Goal: Task Accomplishment & Management: Manage account settings

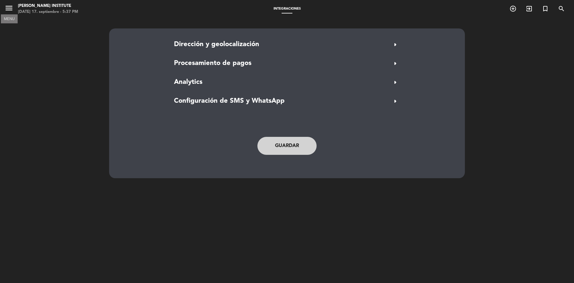
click at [7, 10] on icon "menu" at bounding box center [8, 8] width 9 height 9
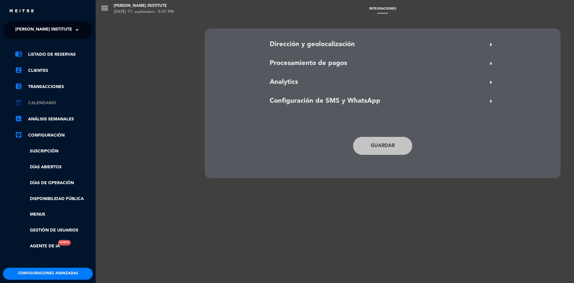
click at [40, 102] on link "calendar_month Calendario" at bounding box center [54, 102] width 78 height 7
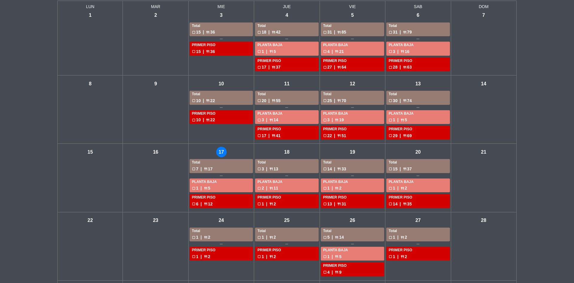
scroll to position [21, 0]
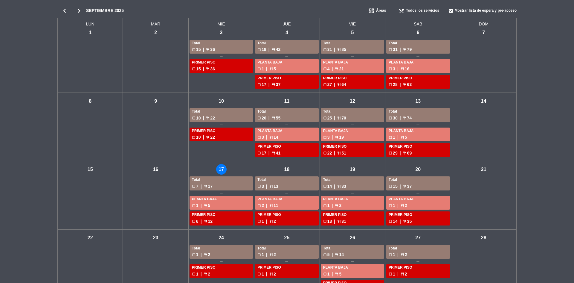
click at [219, 170] on div "mié - 17" at bounding box center [221, 169] width 10 height 10
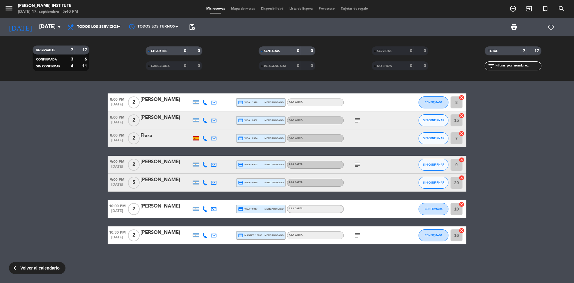
click at [358, 238] on icon "subject" at bounding box center [357, 234] width 7 height 7
click at [358, 166] on icon "subject" at bounding box center [357, 164] width 7 height 7
click at [354, 120] on icon "subject" at bounding box center [357, 120] width 7 height 7
click at [363, 140] on div at bounding box center [371, 138] width 54 height 18
click at [11, 10] on icon "menu" at bounding box center [8, 8] width 9 height 9
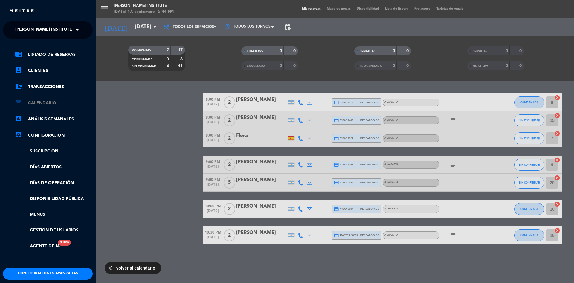
click at [43, 104] on link "calendar_month Calendario" at bounding box center [54, 102] width 78 height 7
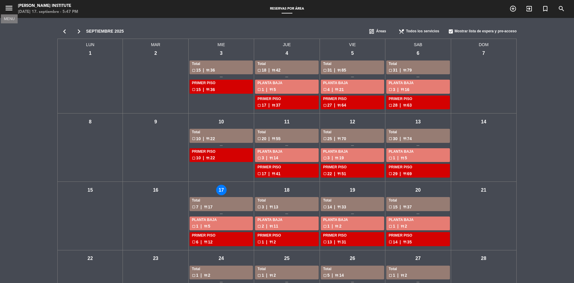
click at [7, 6] on icon "menu" at bounding box center [8, 8] width 9 height 9
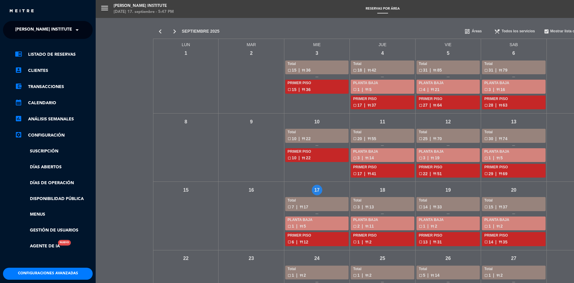
click at [363, 186] on div "menu David Sawyer Institute miércoles 17. septiembre - 5:47 PM Reservas por áre…" at bounding box center [383, 141] width 574 height 283
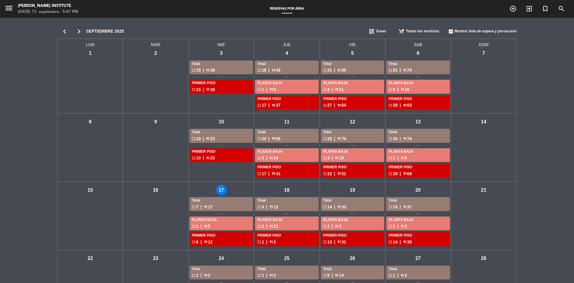
click at [216, 193] on div "mié - 17 Total check_box_outline_blank 7 | restaurant 17 PLANTA BAJA check_box_…" at bounding box center [221, 215] width 65 height 68
click at [220, 191] on div "mié - 17" at bounding box center [221, 189] width 10 height 10
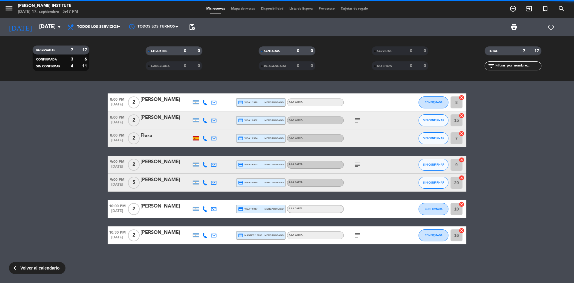
click at [243, 10] on span "Mapa de mesas" at bounding box center [243, 8] width 30 height 3
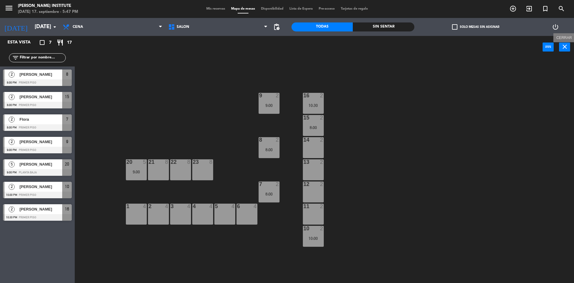
click at [564, 51] on button "close" at bounding box center [564, 46] width 11 height 9
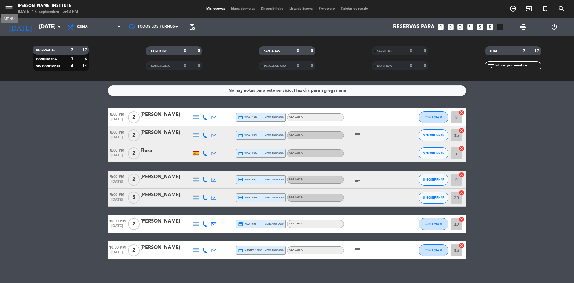
click at [9, 10] on icon "menu" at bounding box center [8, 8] width 9 height 9
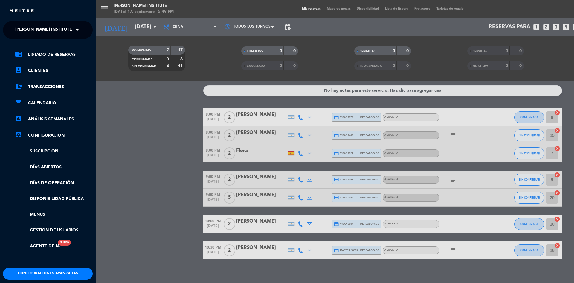
click at [105, 6] on div "menu David Sawyer Institute miércoles 17. septiembre - 5:49 PM Mis reservas Map…" at bounding box center [383, 141] width 574 height 283
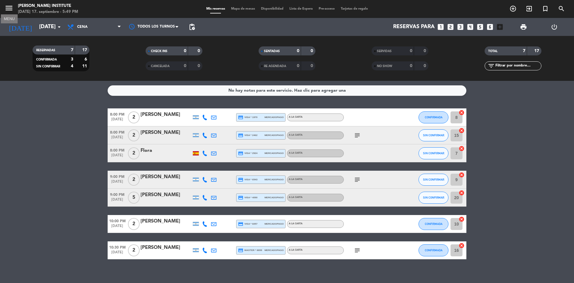
click at [9, 10] on icon "menu" at bounding box center [8, 8] width 9 height 9
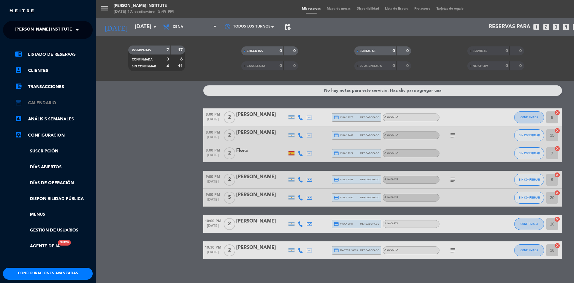
click at [43, 104] on link "calendar_month Calendario" at bounding box center [54, 102] width 78 height 7
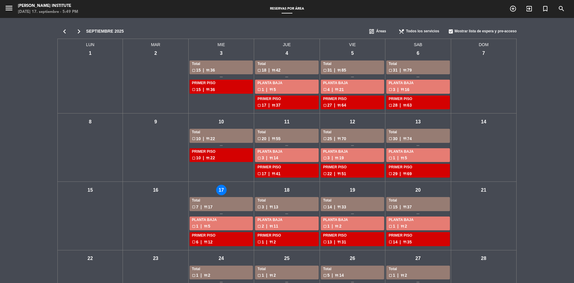
click at [221, 189] on div "mié - 17" at bounding box center [221, 189] width 10 height 10
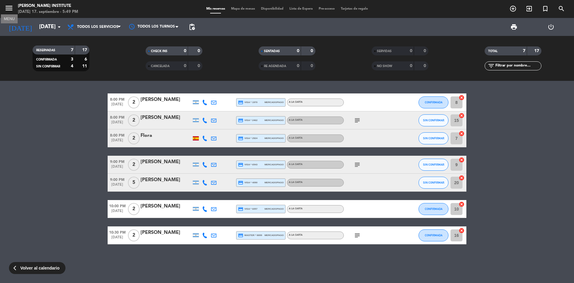
click at [8, 6] on icon "menu" at bounding box center [8, 8] width 9 height 9
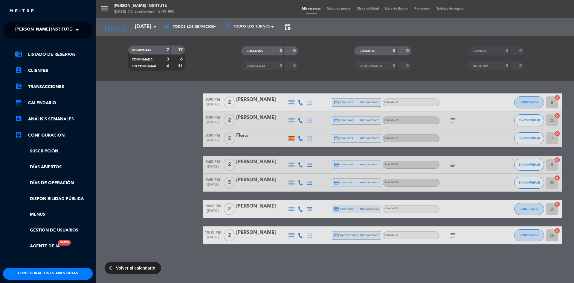
click at [102, 10] on div "menu David Sawyer Institute miércoles 17. septiembre - 5:49 PM Mis reservas Map…" at bounding box center [383, 141] width 574 height 283
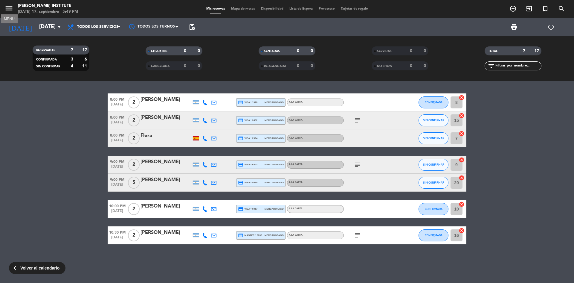
click at [12, 9] on icon "menu" at bounding box center [8, 8] width 9 height 9
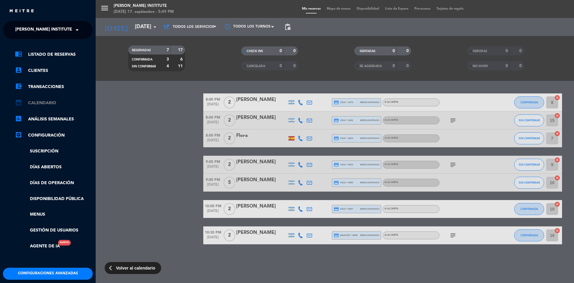
click at [46, 103] on link "calendar_month Calendario" at bounding box center [54, 102] width 78 height 7
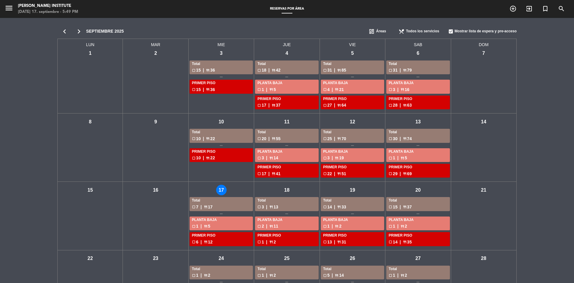
click at [222, 123] on div "mié - 10" at bounding box center [221, 121] width 10 height 10
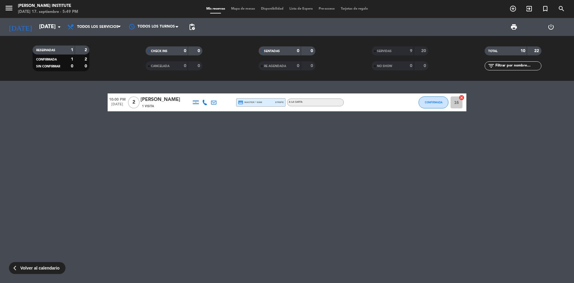
click at [190, 104] on div "1 Visita" at bounding box center [166, 105] width 51 height 5
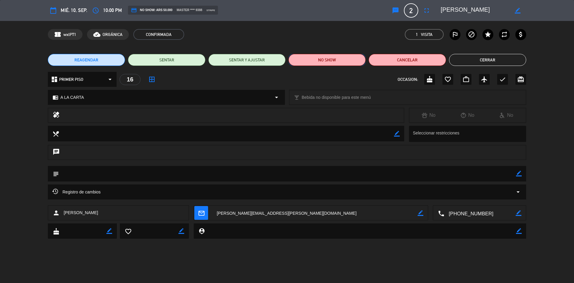
click at [326, 61] on button "NO SHOW" at bounding box center [326, 60] width 77 height 12
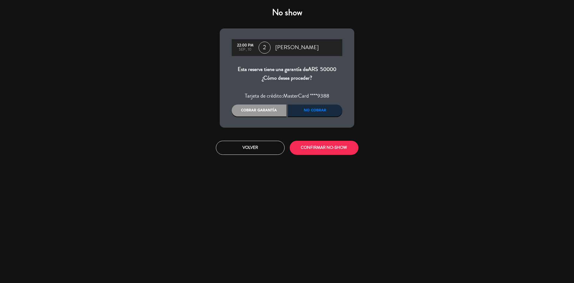
click at [252, 112] on div "Cobrar garantía" at bounding box center [259, 110] width 55 height 12
click at [315, 148] on button "CONFIRMAR NO-SHOW" at bounding box center [324, 148] width 69 height 14
click at [317, 150] on button "CONFIRMAR NO-SHOW" at bounding box center [324, 148] width 69 height 14
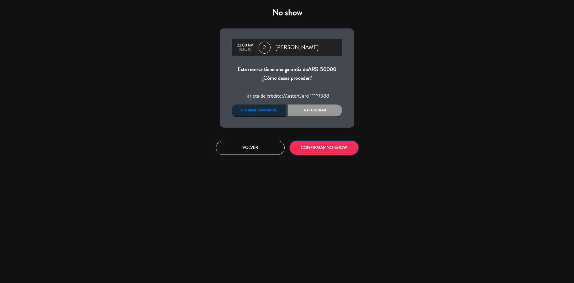
click at [317, 150] on button "CONFIRMAR NO-SHOW" at bounding box center [324, 148] width 69 height 14
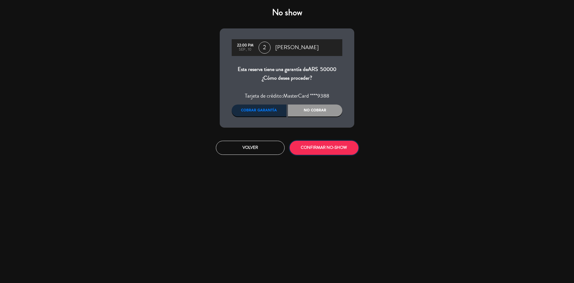
click at [317, 150] on button "CONFIRMAR NO-SHOW" at bounding box center [324, 148] width 69 height 14
click at [506, 57] on div "No show 22:00 PM sep., 10 2 Pablo Cornejo Esta reserva tiene una garantía de AR…" at bounding box center [287, 141] width 574 height 283
click at [235, 146] on button "Volver" at bounding box center [250, 148] width 69 height 14
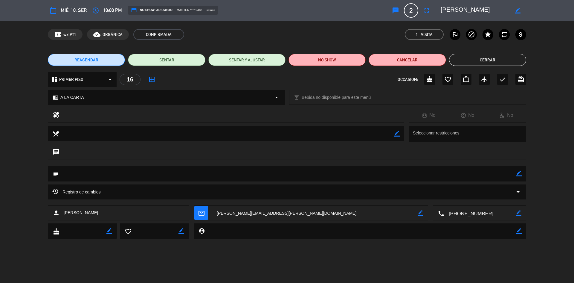
click at [484, 59] on button "Cerrar" at bounding box center [487, 60] width 77 height 12
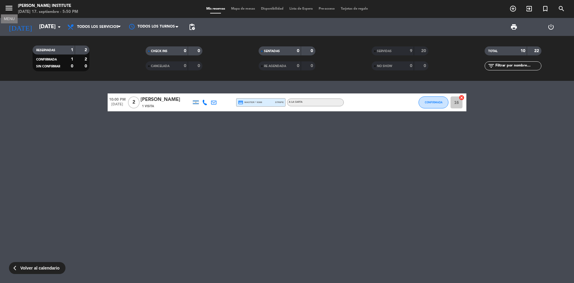
click at [12, 5] on icon "menu" at bounding box center [8, 8] width 9 height 9
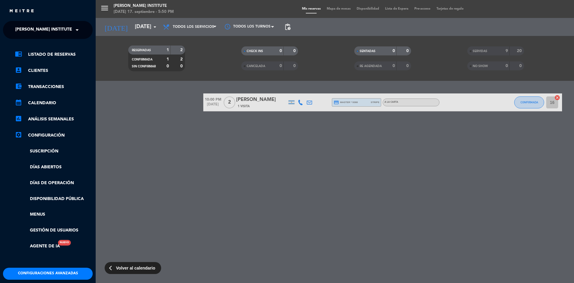
scroll to position [26, 0]
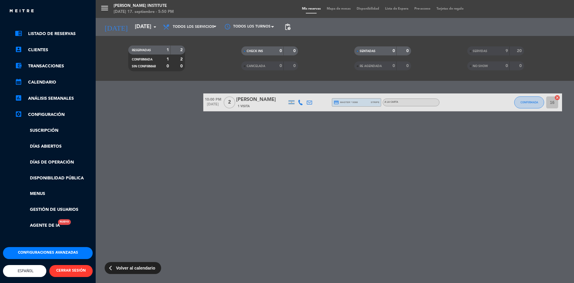
click at [60, 250] on button "Configuraciones avanzadas" at bounding box center [48, 253] width 90 height 12
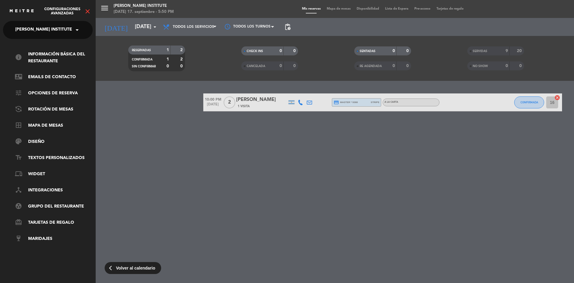
scroll to position [0, 0]
click at [39, 174] on link "phonelink Widget" at bounding box center [54, 173] width 78 height 7
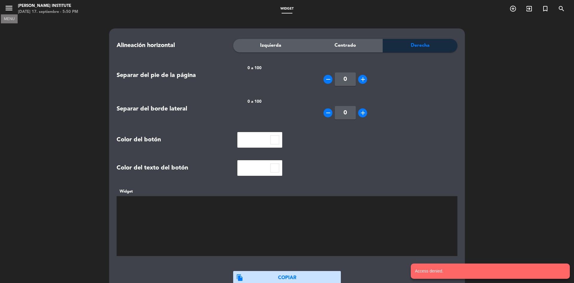
click at [9, 8] on icon "menu" at bounding box center [8, 8] width 9 height 9
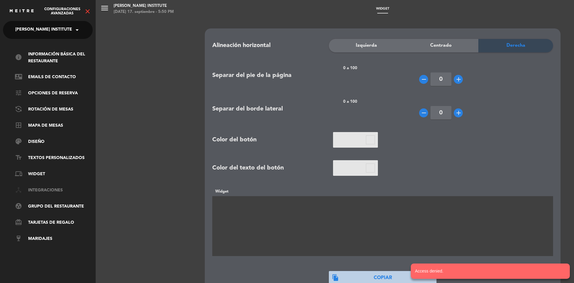
click at [49, 189] on link "device_hub Integraciones" at bounding box center [54, 190] width 78 height 7
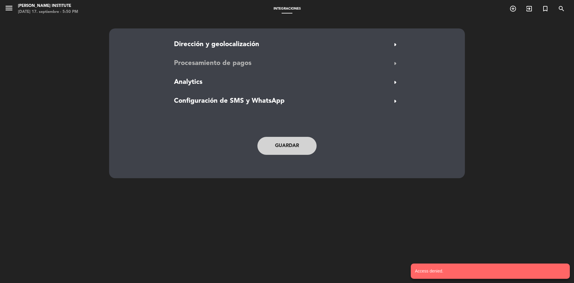
click at [216, 65] on span "Procesamiento de pagos" at bounding box center [212, 63] width 77 height 11
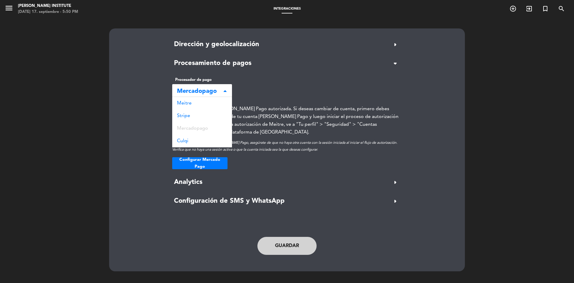
click at [217, 93] on span "Mercadopago" at bounding box center [199, 91] width 45 height 10
click at [185, 106] on div "Meitre" at bounding box center [202, 103] width 60 height 13
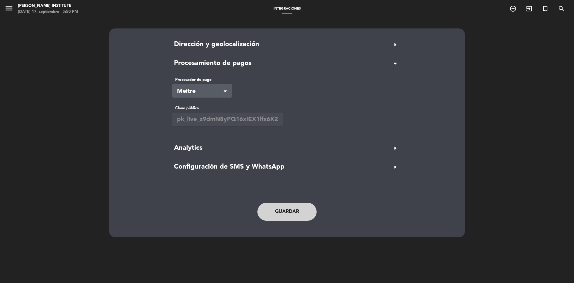
click at [295, 216] on button "Guardar" at bounding box center [286, 211] width 59 height 18
click at [8, 2] on span "menu" at bounding box center [10, 9] width 13 height 14
click at [9, 8] on icon "menu" at bounding box center [8, 8] width 9 height 9
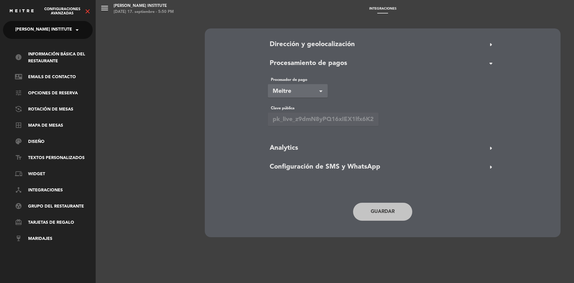
click at [85, 10] on icon "close" at bounding box center [87, 11] width 7 height 7
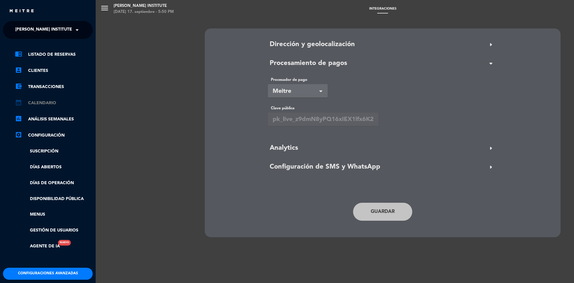
click at [45, 103] on link "calendar_month Calendario" at bounding box center [54, 102] width 78 height 7
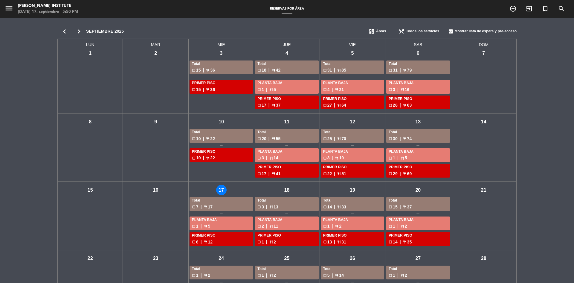
click at [218, 125] on div "mié - 10" at bounding box center [221, 121] width 10 height 10
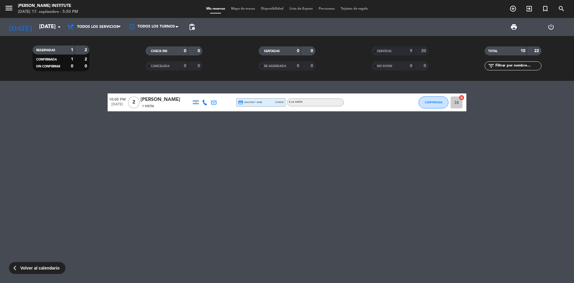
click at [157, 102] on div "Pablo Cornejo" at bounding box center [166, 100] width 51 height 8
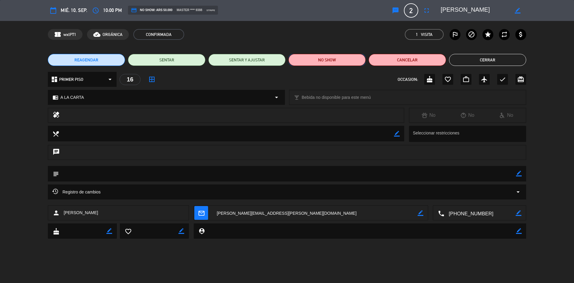
click at [330, 61] on button "NO SHOW" at bounding box center [326, 60] width 77 height 12
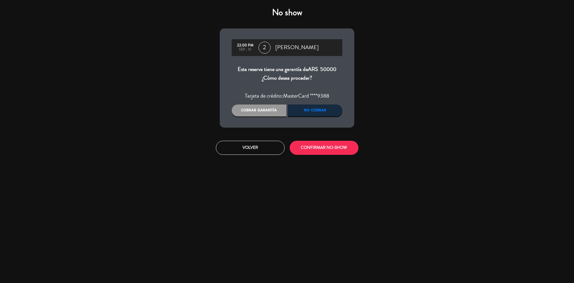
click at [271, 111] on div "Cobrar garantía" at bounding box center [259, 110] width 55 height 12
click at [325, 149] on button "CONFIRMAR NO-SHOW" at bounding box center [324, 148] width 69 height 14
click at [318, 142] on button "CONFIRMAR NO-SHOW" at bounding box center [324, 148] width 69 height 14
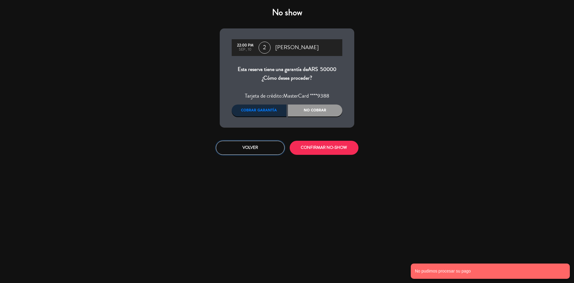
click at [263, 150] on button "Volver" at bounding box center [250, 148] width 69 height 14
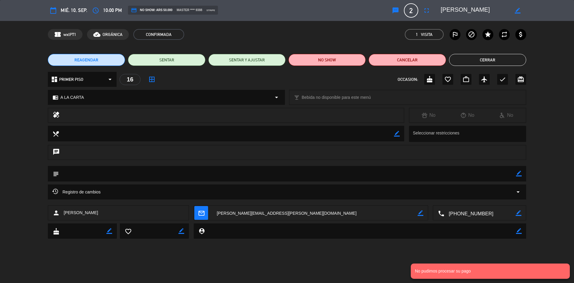
click at [499, 58] on button "Cerrar" at bounding box center [487, 60] width 77 height 12
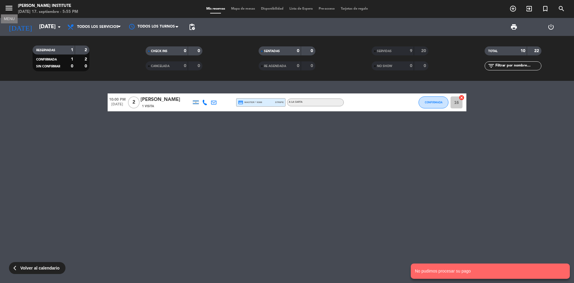
click at [11, 7] on icon "menu" at bounding box center [8, 8] width 9 height 9
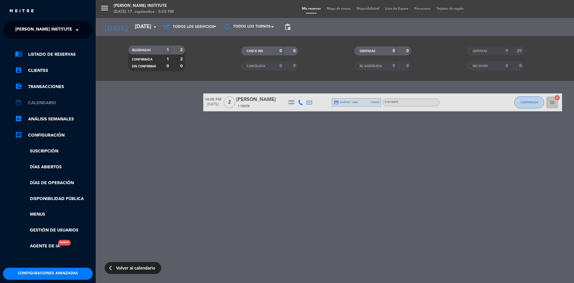
click at [51, 101] on link "calendar_month Calendario" at bounding box center [54, 102] width 78 height 7
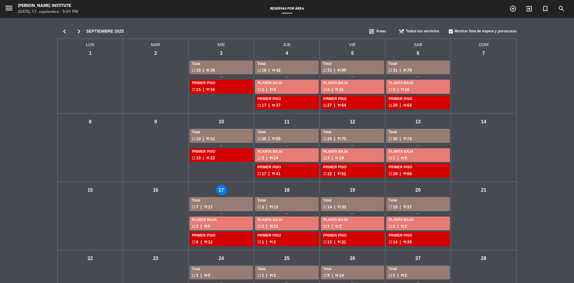
click at [286, 190] on div "jue - 18" at bounding box center [287, 189] width 10 height 10
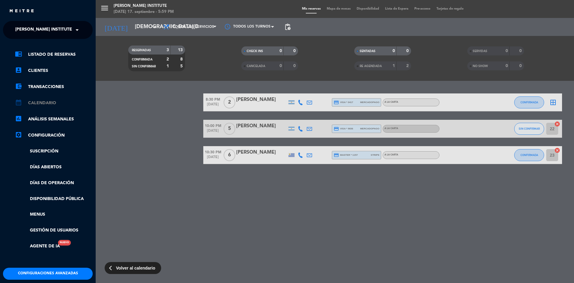
click at [41, 105] on link "calendar_month Calendario" at bounding box center [54, 102] width 78 height 7
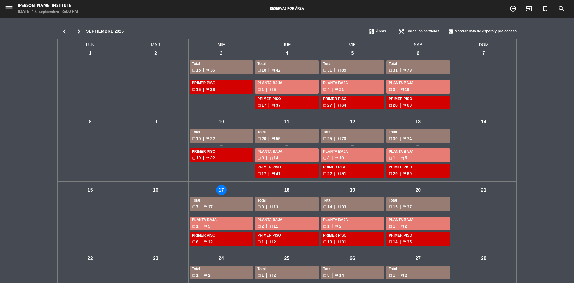
click at [289, 190] on div "jue - 18" at bounding box center [287, 189] width 10 height 10
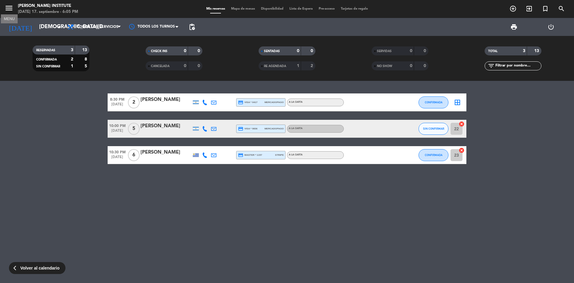
click at [11, 10] on icon "menu" at bounding box center [8, 8] width 9 height 9
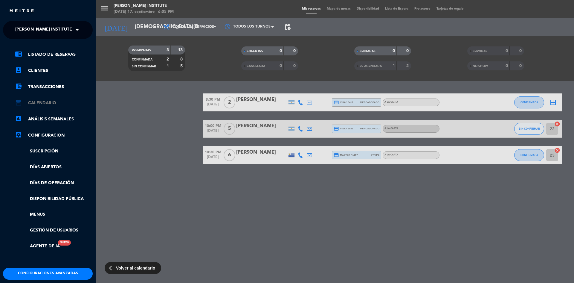
click at [45, 104] on link "calendar_month Calendario" at bounding box center [54, 102] width 78 height 7
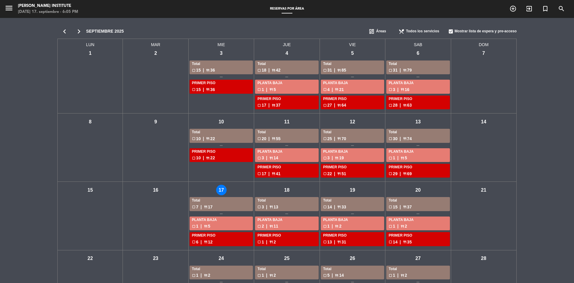
click at [287, 190] on div "jue - 18" at bounding box center [287, 189] width 10 height 10
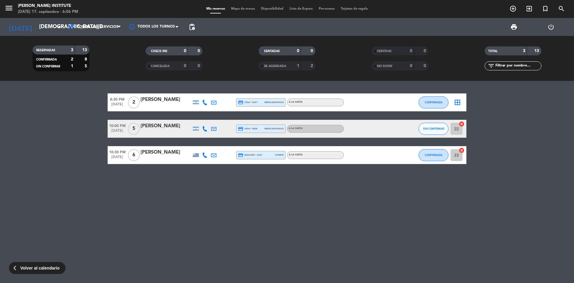
click at [151, 150] on div "[PERSON_NAME]" at bounding box center [166, 152] width 51 height 8
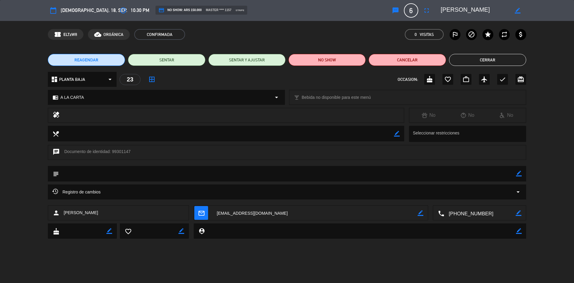
click at [471, 62] on button "Cerrar" at bounding box center [487, 60] width 77 height 12
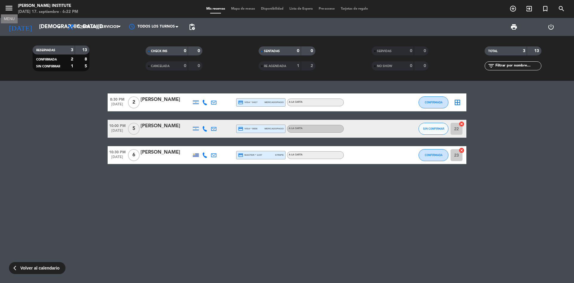
click at [7, 5] on icon "menu" at bounding box center [8, 8] width 9 height 9
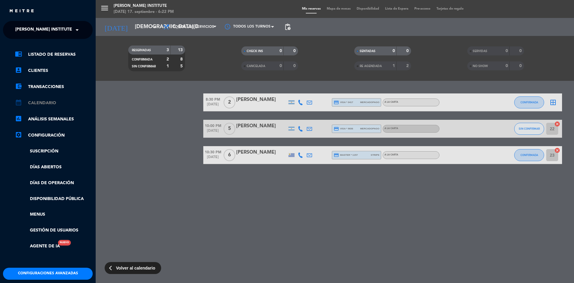
click at [39, 102] on link "calendar_month Calendario" at bounding box center [54, 102] width 78 height 7
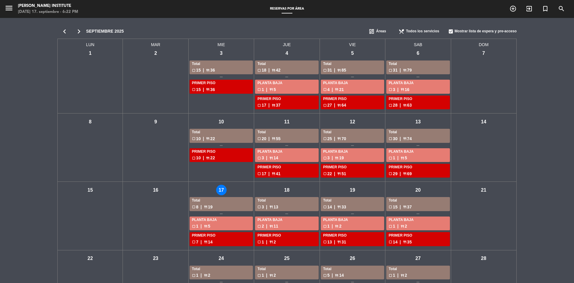
click at [218, 192] on div "mié - 17" at bounding box center [221, 189] width 10 height 10
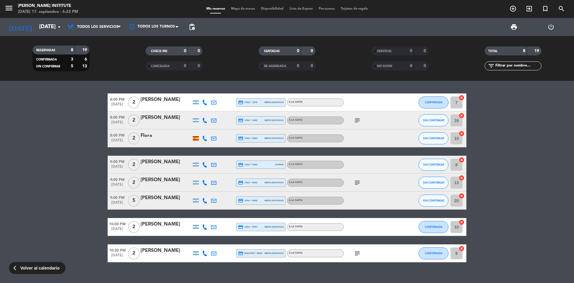
click at [167, 161] on div "[PERSON_NAME]" at bounding box center [166, 162] width 51 height 8
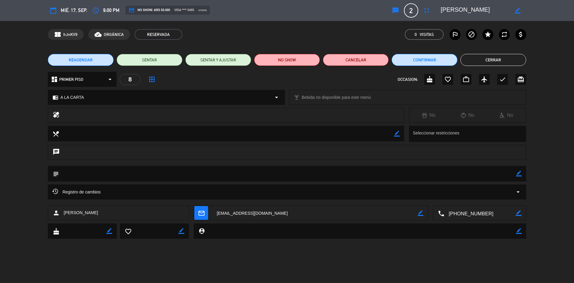
drag, startPoint x: 492, startPoint y: 10, endPoint x: 462, endPoint y: 9, distance: 30.5
click at [462, 9] on textarea at bounding box center [475, 10] width 68 height 11
click at [482, 58] on button "Cerrar" at bounding box center [493, 60] width 66 height 12
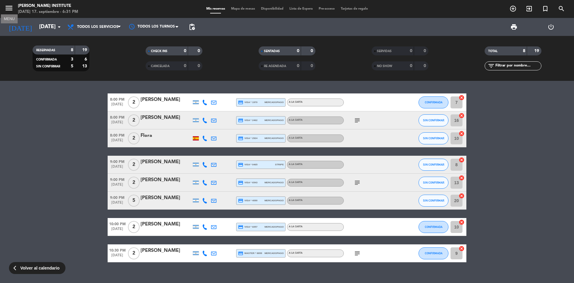
click at [7, 8] on icon "menu" at bounding box center [8, 8] width 9 height 9
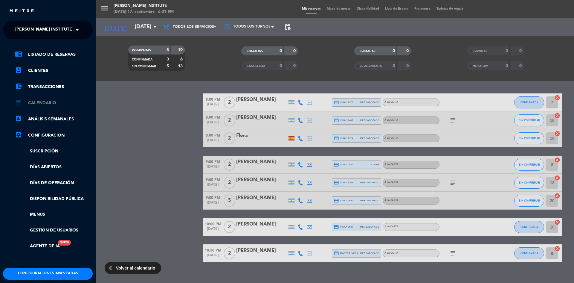
click at [37, 100] on link "calendar_month Calendario" at bounding box center [54, 102] width 78 height 7
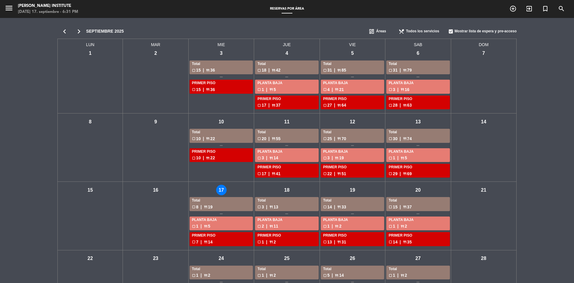
click at [287, 190] on div "jue - 18" at bounding box center [287, 189] width 10 height 10
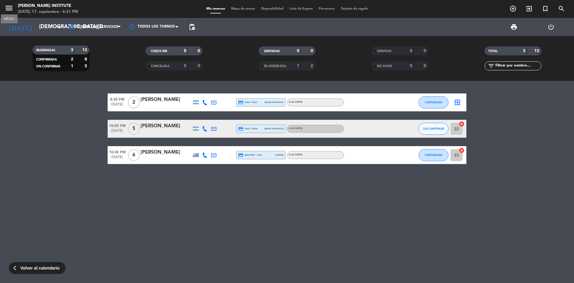
click at [8, 6] on icon "menu" at bounding box center [8, 8] width 9 height 9
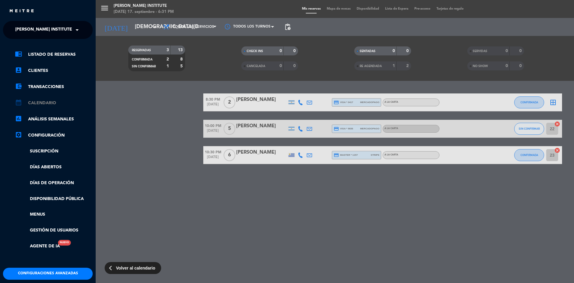
click at [51, 102] on link "calendar_month Calendario" at bounding box center [54, 102] width 78 height 7
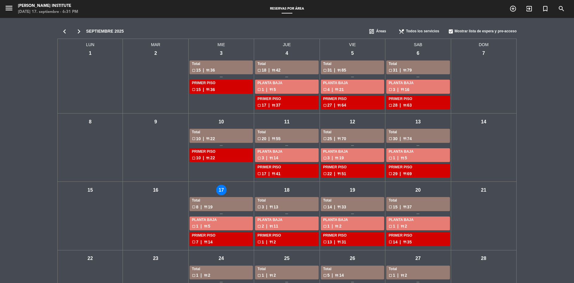
click at [219, 191] on div "mié - 17" at bounding box center [221, 189] width 10 height 10
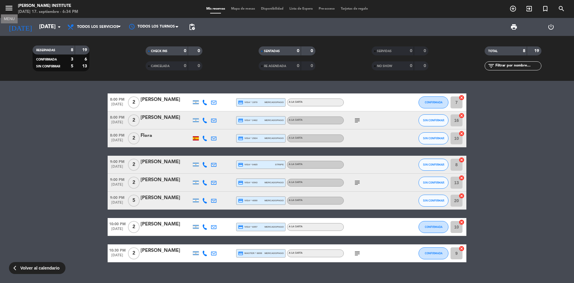
click at [10, 10] on icon "menu" at bounding box center [8, 8] width 9 height 9
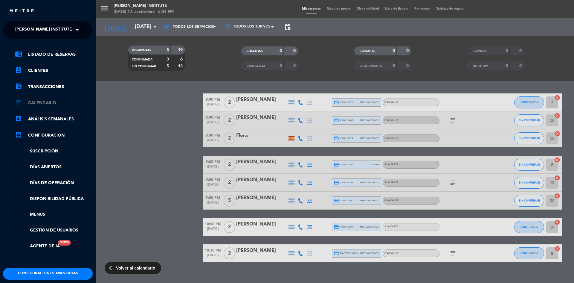
click at [31, 104] on link "calendar_month Calendario" at bounding box center [54, 102] width 78 height 7
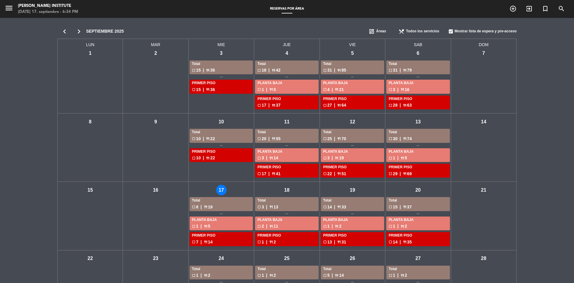
click at [288, 192] on div "jue - 18" at bounding box center [287, 189] width 10 height 10
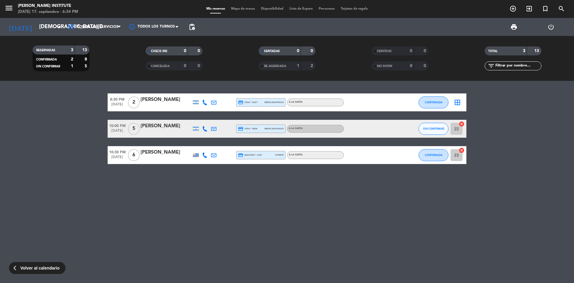
click at [157, 154] on div "Maria del Rosario Guadalupe" at bounding box center [166, 152] width 51 height 8
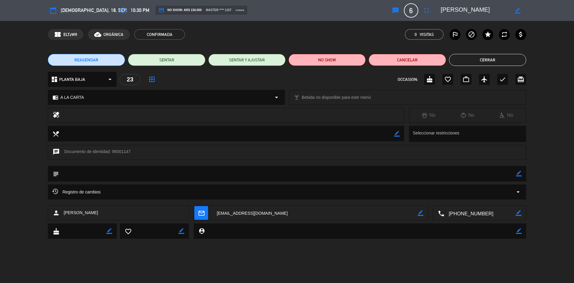
click at [460, 10] on textarea at bounding box center [475, 10] width 68 height 11
click at [488, 57] on button "Cerrar" at bounding box center [487, 60] width 77 height 12
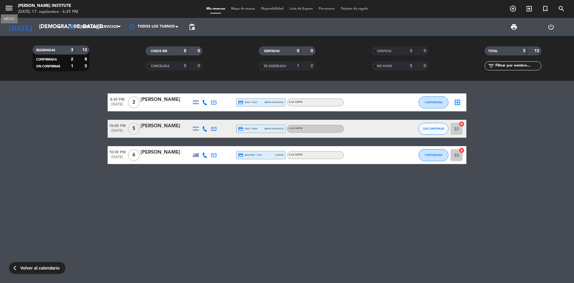
click at [10, 9] on icon "menu" at bounding box center [8, 8] width 9 height 9
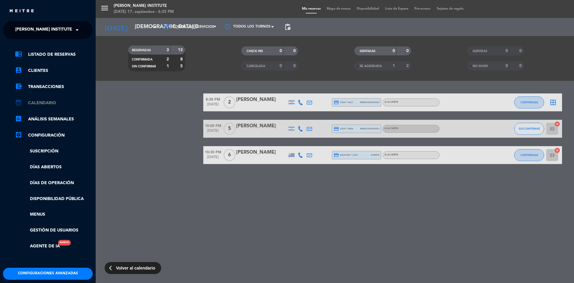
click at [41, 104] on link "calendar_month Calendario" at bounding box center [54, 102] width 78 height 7
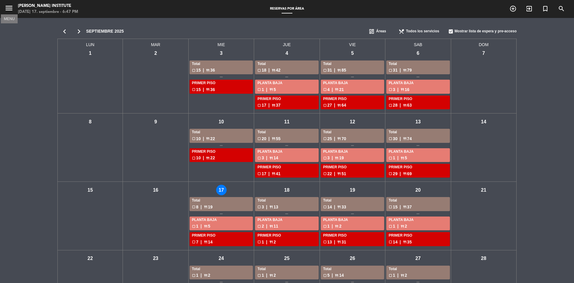
click at [4, 7] on icon "menu" at bounding box center [8, 8] width 9 height 9
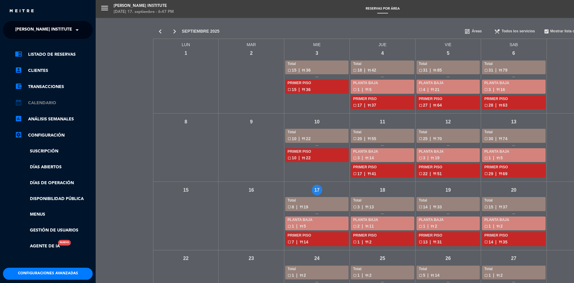
click at [41, 102] on link "calendar_month Calendario" at bounding box center [54, 102] width 78 height 7
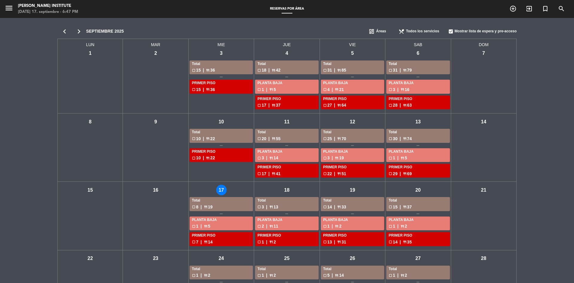
click at [14, 9] on span "menu" at bounding box center [10, 9] width 13 height 14
click at [10, 10] on icon "menu" at bounding box center [8, 8] width 9 height 9
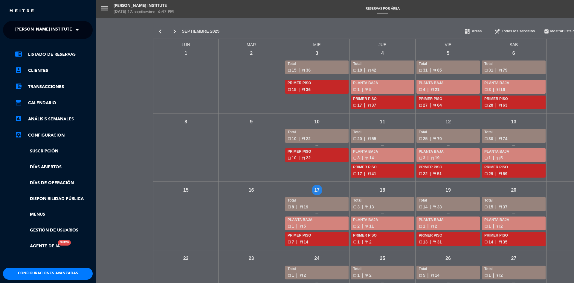
click at [317, 191] on div "menu [PERSON_NAME] Institute [DATE] 17. septiembre - 6:47 PM Reservas por área …" at bounding box center [383, 141] width 574 height 283
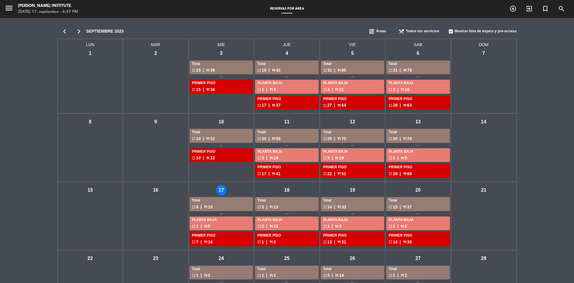
drag, startPoint x: 218, startPoint y: 190, endPoint x: 210, endPoint y: 193, distance: 8.3
click at [213, 192] on div "mié - 17 Total check_box_outline_blank 8 | restaurant 19 PLANTA BAJA check_box_…" at bounding box center [221, 215] width 65 height 68
click at [218, 189] on div "mié - 17" at bounding box center [221, 189] width 10 height 10
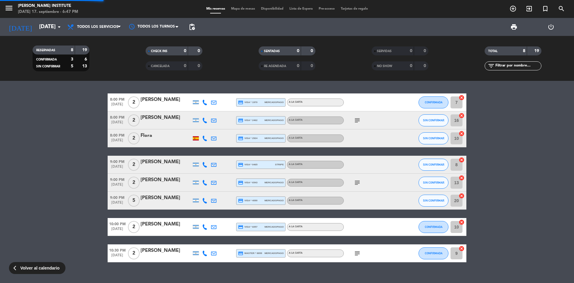
click at [245, 7] on span "Mapa de mesas" at bounding box center [243, 8] width 30 height 3
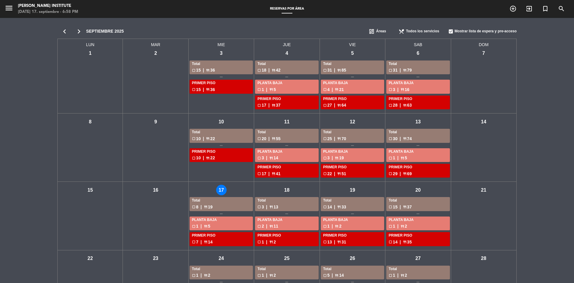
scroll to position [21, 0]
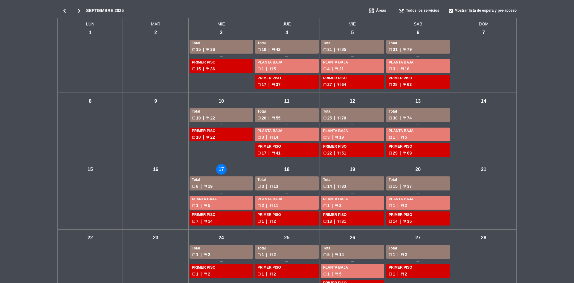
click at [82, 8] on icon "chevron_right" at bounding box center [79, 11] width 14 height 8
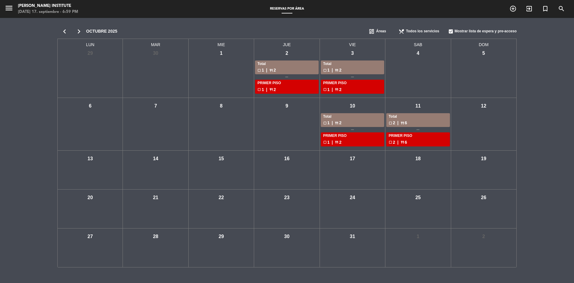
click at [63, 32] on icon "chevron_left" at bounding box center [64, 31] width 14 height 8
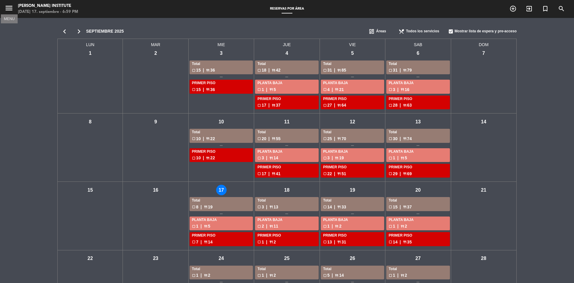
click at [12, 8] on icon "menu" at bounding box center [8, 8] width 9 height 9
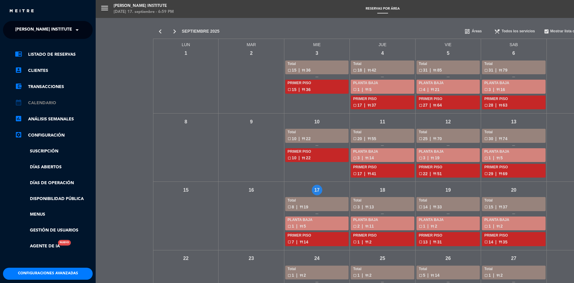
click at [33, 101] on link "calendar_month Calendario" at bounding box center [54, 102] width 78 height 7
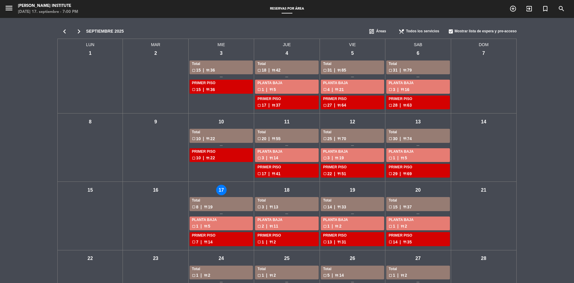
click at [222, 124] on div "mié - 10" at bounding box center [221, 121] width 10 height 10
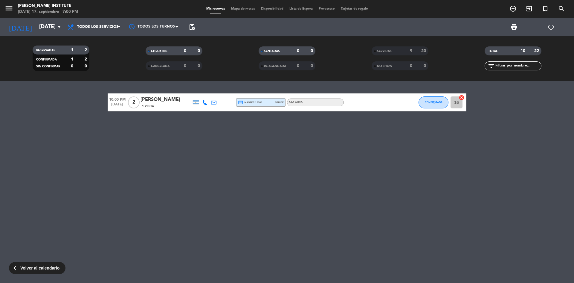
click at [158, 106] on div "1 Visita" at bounding box center [166, 105] width 51 height 5
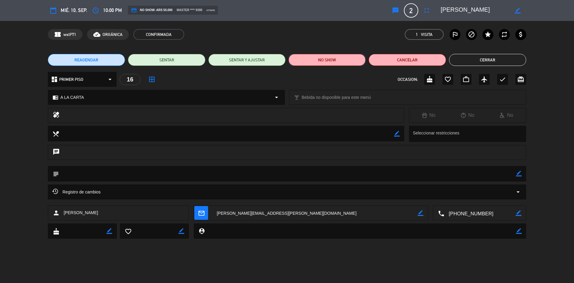
click at [335, 62] on button "NO SHOW" at bounding box center [326, 60] width 77 height 12
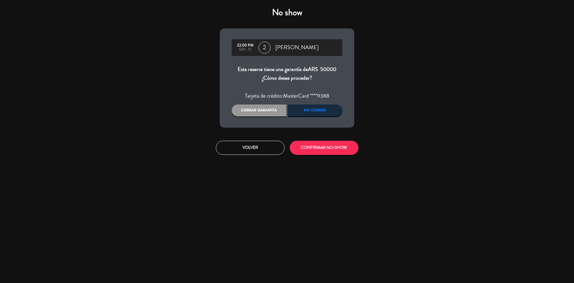
click at [268, 108] on div "Cobrar garantía" at bounding box center [259, 110] width 55 height 12
click at [310, 146] on button "CONFIRMAR NO-SHOW" at bounding box center [324, 148] width 69 height 14
click at [250, 145] on button "Volver" at bounding box center [250, 148] width 69 height 14
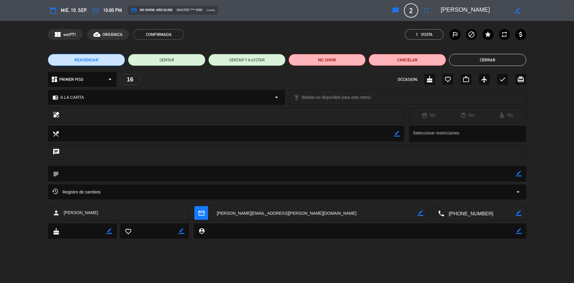
click at [481, 63] on button "Cerrar" at bounding box center [487, 60] width 77 height 12
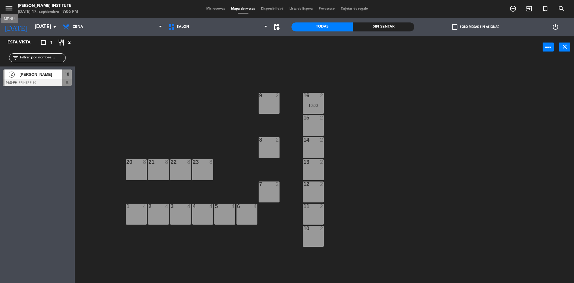
click at [9, 9] on icon "menu" at bounding box center [8, 8] width 9 height 9
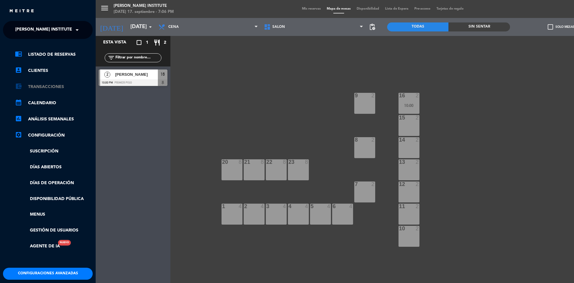
click at [48, 87] on link "account_balance_wallet Transacciones" at bounding box center [54, 86] width 78 height 7
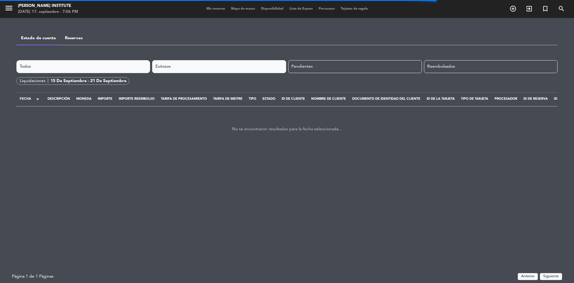
click at [159, 65] on div "Exitosos" at bounding box center [219, 66] width 134 height 13
click at [72, 68] on div "Todos" at bounding box center [83, 66] width 134 height 13
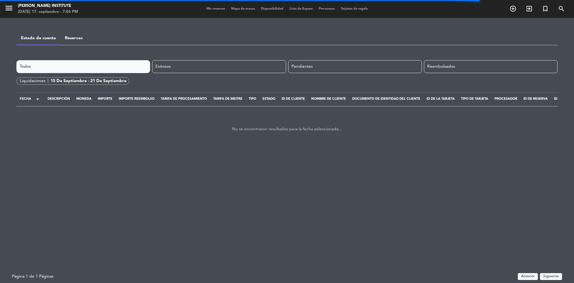
click at [65, 79] on div "15 de septiembre - 21 de septiembre" at bounding box center [89, 80] width 76 height 7
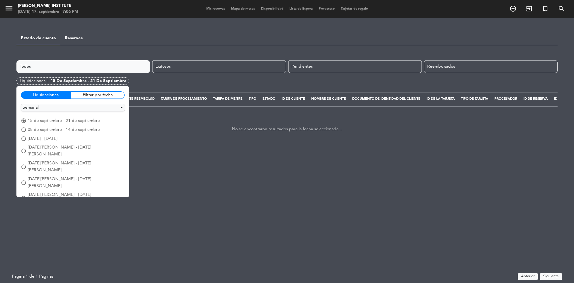
click at [23, 126] on div "radio_button_unchecked 08 de septiembre - 14 de septiembre" at bounding box center [73, 129] width 104 height 7
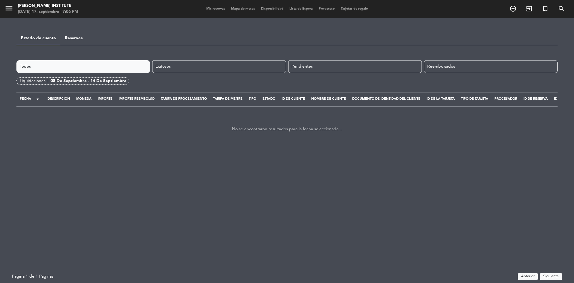
click at [65, 68] on div "Todos" at bounding box center [83, 66] width 134 height 13
click at [36, 80] on div "Liquidaciones |" at bounding box center [35, 80] width 31 height 7
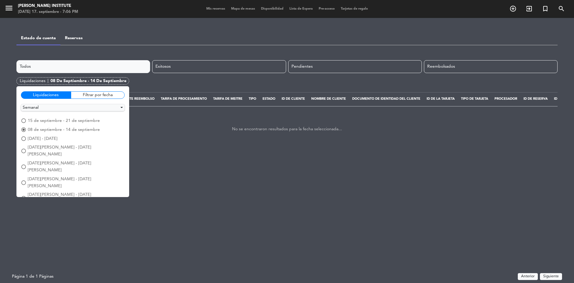
click at [25, 138] on span "radio_button_unchecked" at bounding box center [23, 138] width 5 height 5
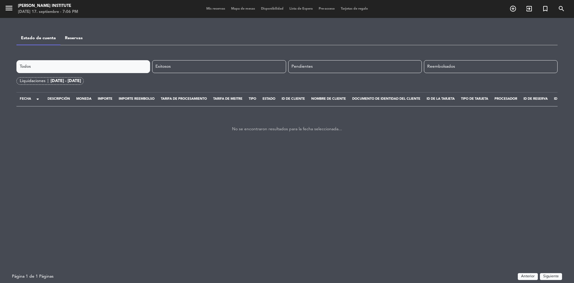
click at [54, 81] on div "01 de septiembre - 07 de septiembre" at bounding box center [66, 80] width 30 height 7
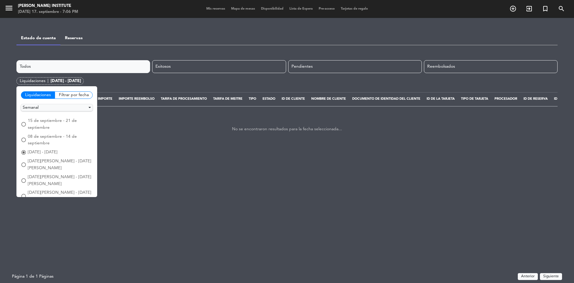
click at [24, 162] on span "radio_button_unchecked" at bounding box center [23, 164] width 5 height 5
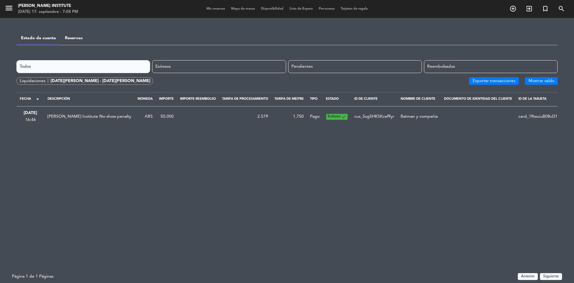
click at [4, 9] on div "menu David Sawyer Institute miércoles 17. septiembre - 7:08 PM" at bounding box center [71, 9] width 143 height 14
click at [7, 8] on icon "menu" at bounding box center [8, 8] width 9 height 9
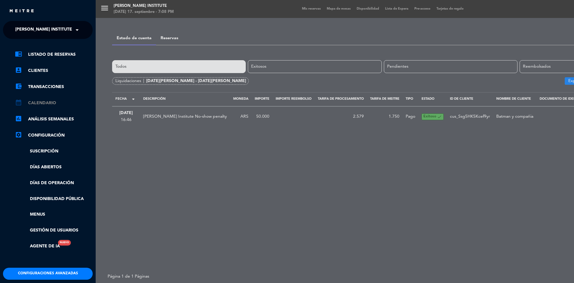
click at [51, 104] on link "calendar_month Calendario" at bounding box center [54, 102] width 78 height 7
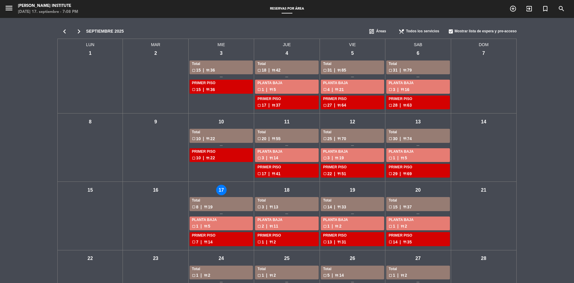
click at [218, 192] on div "mié - 17" at bounding box center [221, 189] width 10 height 10
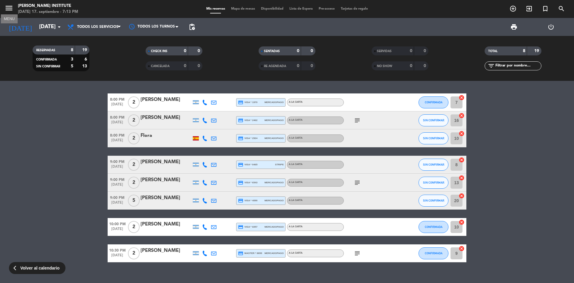
click at [10, 5] on icon "menu" at bounding box center [8, 8] width 9 height 9
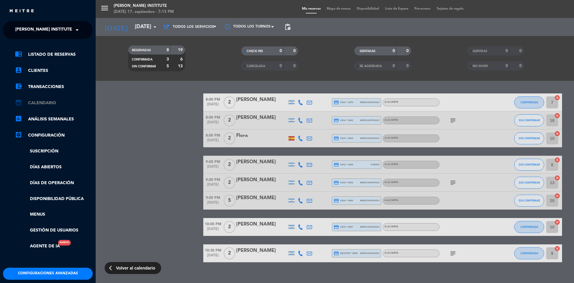
click at [38, 101] on link "calendar_month Calendario" at bounding box center [54, 102] width 78 height 7
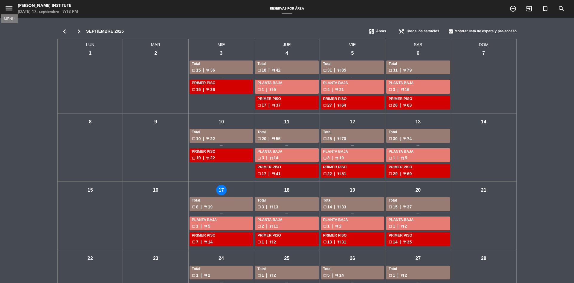
click at [8, 8] on icon "menu" at bounding box center [8, 8] width 9 height 9
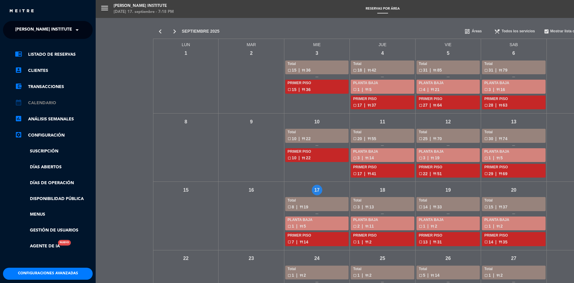
click at [35, 105] on link "calendar_month Calendario" at bounding box center [54, 102] width 78 height 7
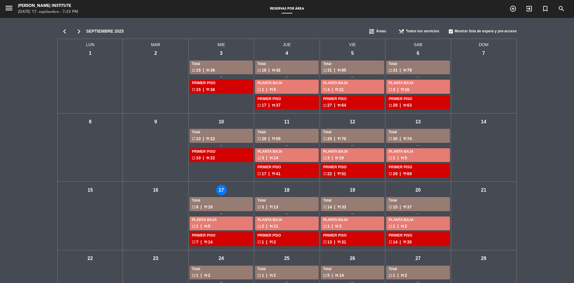
click at [223, 191] on div "mié - 17" at bounding box center [221, 189] width 10 height 10
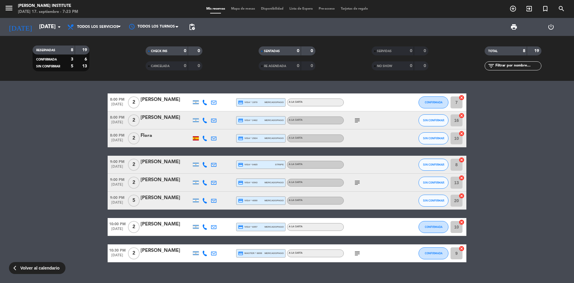
click at [356, 119] on icon "subject" at bounding box center [357, 120] width 7 height 7
click at [356, 182] on icon "subject" at bounding box center [357, 182] width 7 height 7
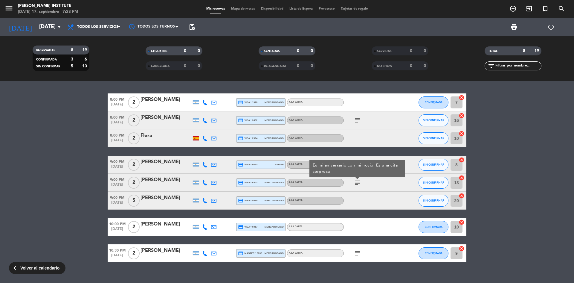
click at [354, 250] on icon "subject" at bounding box center [357, 252] width 7 height 7
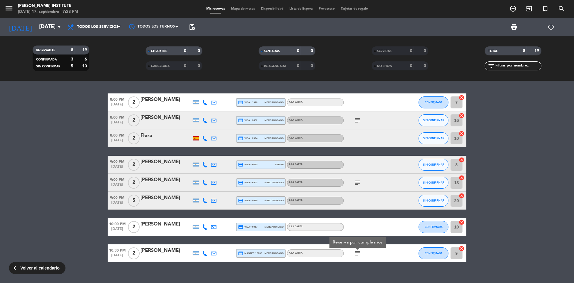
click at [356, 117] on icon "subject" at bounding box center [357, 120] width 7 height 7
click at [8, 9] on icon "menu" at bounding box center [8, 8] width 9 height 9
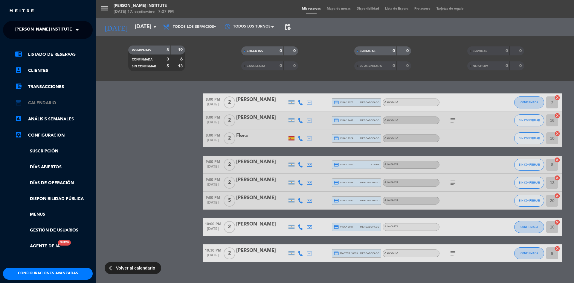
click at [38, 105] on link "calendar_month Calendario" at bounding box center [54, 102] width 78 height 7
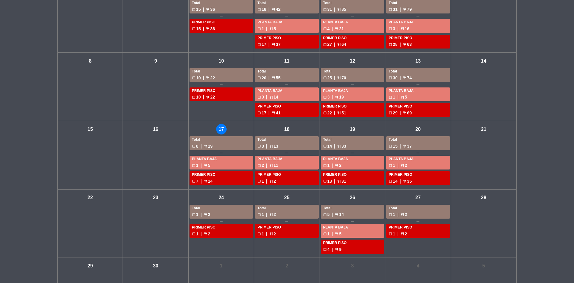
scroll to position [21, 0]
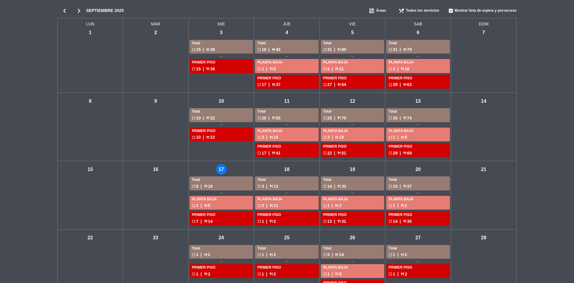
click at [352, 172] on div "vie - 19" at bounding box center [352, 169] width 10 height 10
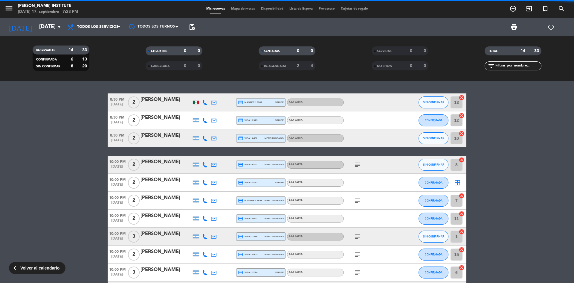
click at [237, 9] on span "Mapa de mesas" at bounding box center [243, 8] width 30 height 3
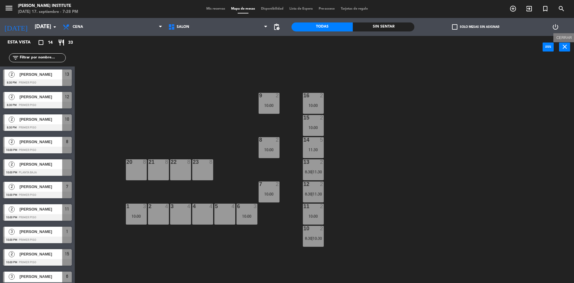
click at [568, 49] on button "close" at bounding box center [564, 46] width 11 height 9
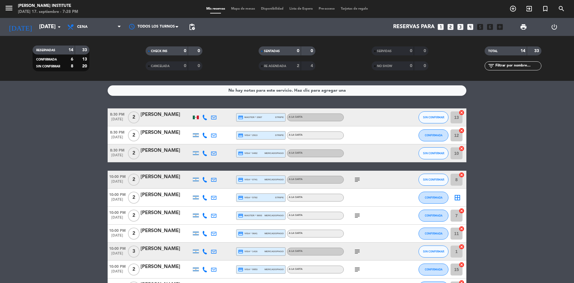
click at [457, 199] on icon "border_all" at bounding box center [457, 197] width 7 height 7
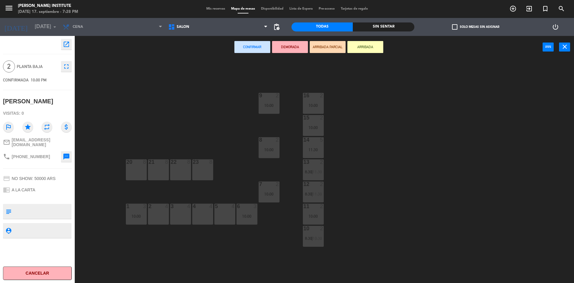
click at [221, 216] on div "5 4" at bounding box center [224, 213] width 21 height 21
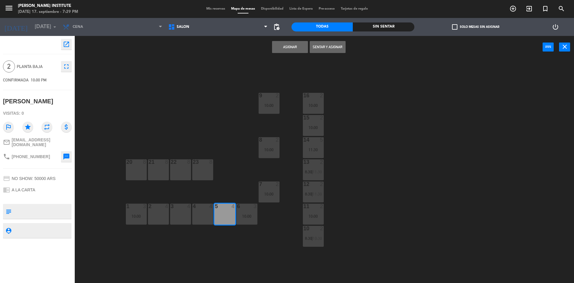
click at [276, 45] on button "Asignar" at bounding box center [290, 47] width 36 height 12
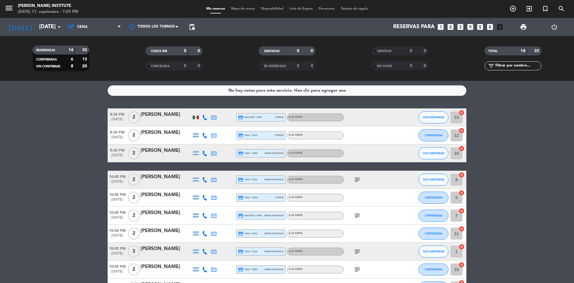
click at [248, 10] on span "Mapa de mesas" at bounding box center [243, 8] width 30 height 3
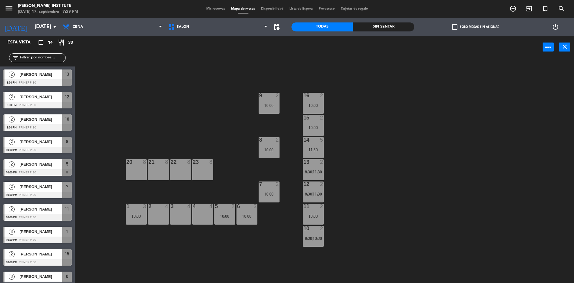
click at [39, 161] on span "Agustin Zambrana" at bounding box center [40, 164] width 43 height 6
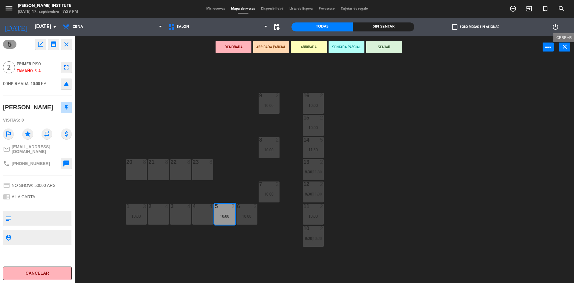
click at [567, 51] on button "close" at bounding box center [564, 46] width 11 height 9
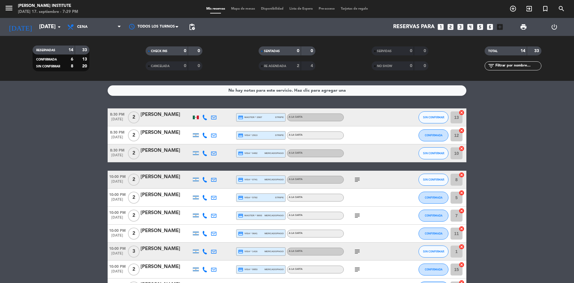
click at [239, 7] on span "Mapa de mesas" at bounding box center [243, 8] width 30 height 3
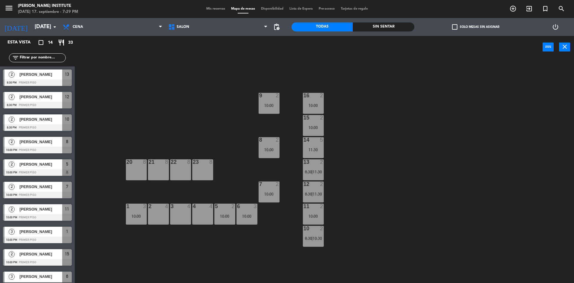
click at [454, 26] on span "check_box_outline_blank" at bounding box center [454, 26] width 5 height 5
click at [476, 27] on input "check_box_outline_blank Solo mesas sin asignar" at bounding box center [476, 27] width 0 height 0
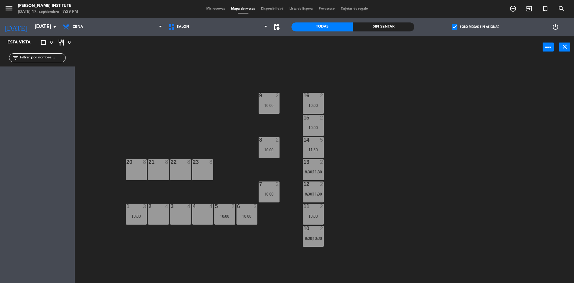
click at [454, 26] on span "check_box" at bounding box center [454, 26] width 5 height 5
click at [476, 27] on input "check_box Solo mesas sin asignar" at bounding box center [476, 27] width 0 height 0
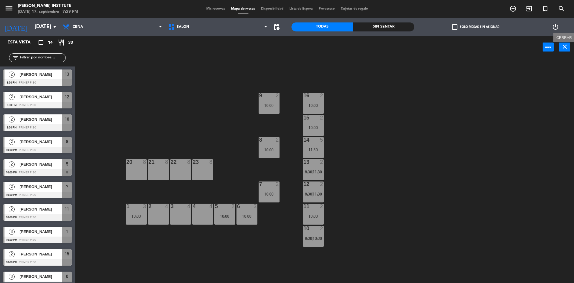
click at [564, 49] on icon "close" at bounding box center [564, 46] width 7 height 7
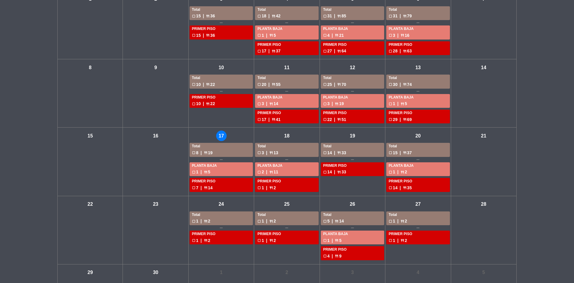
scroll to position [60, 0]
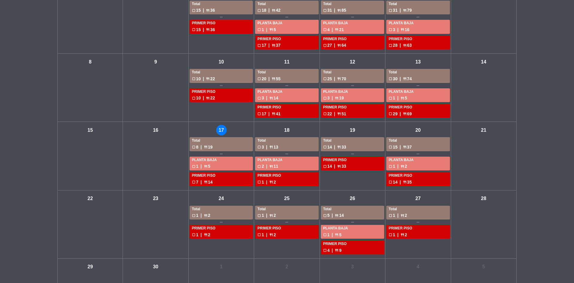
click at [417, 129] on div "sáb - 20" at bounding box center [418, 130] width 10 height 10
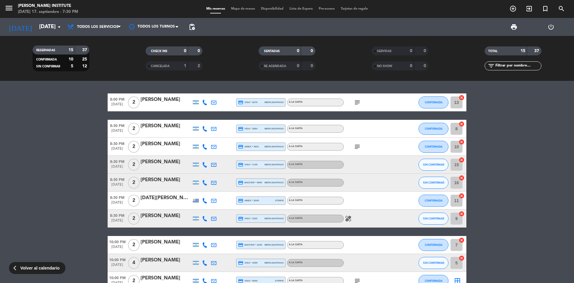
click at [241, 7] on span "Mapa de mesas" at bounding box center [243, 8] width 30 height 3
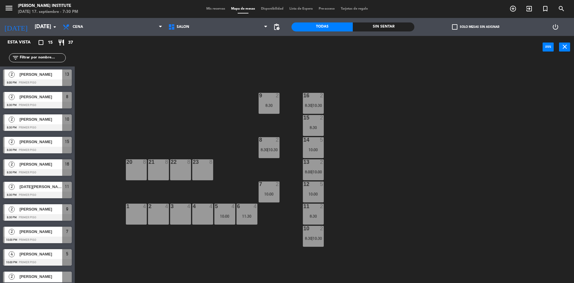
scroll to position [121, 0]
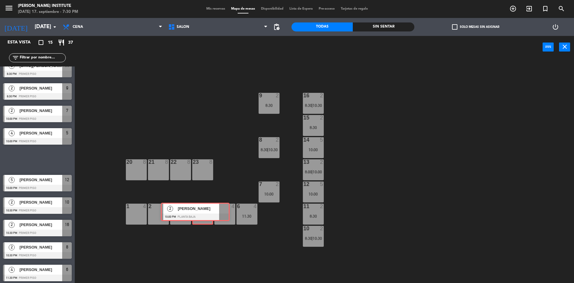
drag, startPoint x: 46, startPoint y: 158, endPoint x: 204, endPoint y: 210, distance: 166.2
click at [204, 210] on div "Esta vista crop_square 15 restaurant 37 filter_list 2 [PERSON_NAME] 8:00 PM PRI…" at bounding box center [287, 160] width 574 height 248
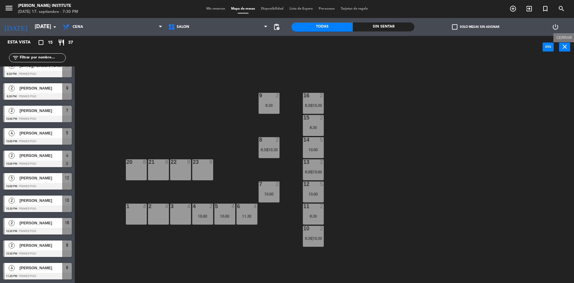
click at [565, 48] on icon "close" at bounding box center [564, 46] width 7 height 7
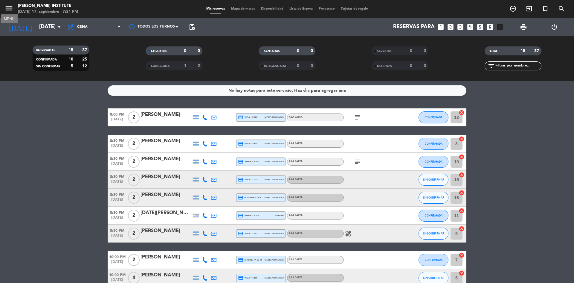
click at [10, 11] on icon "menu" at bounding box center [8, 8] width 9 height 9
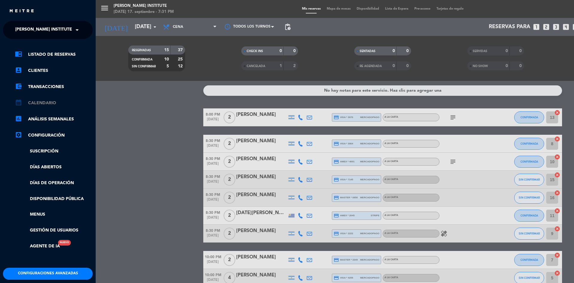
click at [56, 105] on link "calendar_month Calendario" at bounding box center [54, 102] width 78 height 7
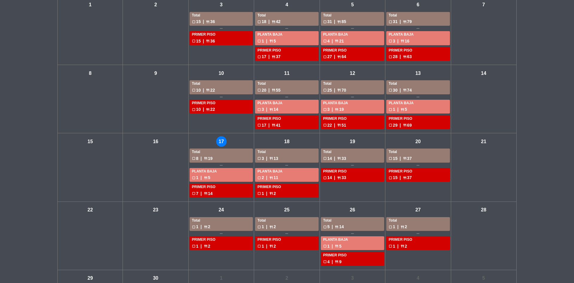
scroll to position [60, 0]
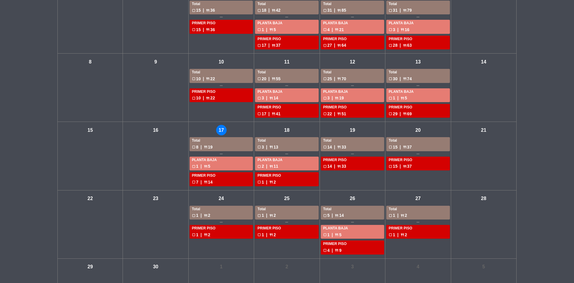
click at [289, 144] on div "check_box_outline_blank 3 | restaurant 13" at bounding box center [286, 146] width 59 height 7
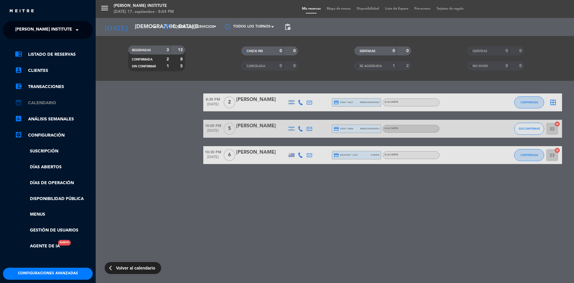
click at [46, 105] on link "calendar_month Calendario" at bounding box center [54, 102] width 78 height 7
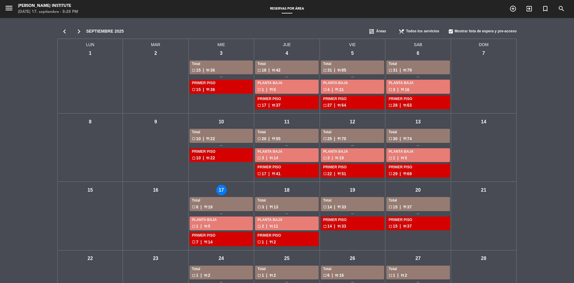
click at [223, 188] on div "mié - 17" at bounding box center [221, 189] width 10 height 10
